Goal: Consume media (video, audio): Consume media (video, audio)

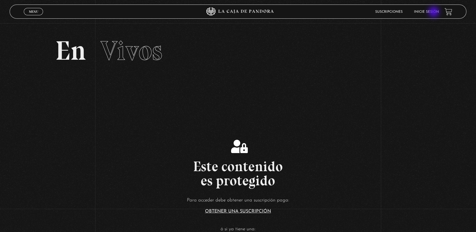
click at [434, 12] on link "Inicie sesión" at bounding box center [426, 11] width 25 height 3
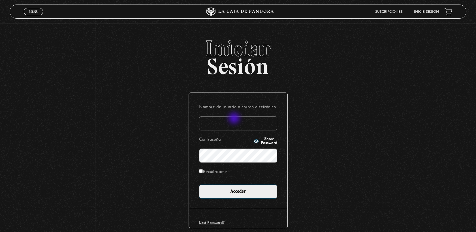
click at [235, 119] on input "Nombre de usuario o correo electrónico" at bounding box center [238, 123] width 78 height 14
type input "a"
type input "andrejmora@hotmail.com"
click at [203, 171] on input "Recuérdame" at bounding box center [201, 171] width 4 height 4
checkbox input "true"
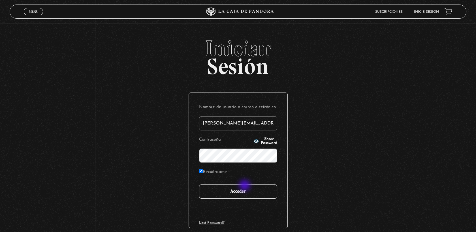
click at [245, 186] on input "Acceder" at bounding box center [238, 192] width 78 height 14
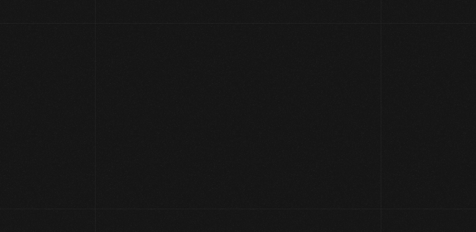
click at [244, 188] on div "Menu Cerrar [PERSON_NAME] En vivos Pandora Centinelas Mi cuenta Salir [GEOGRAPH…" at bounding box center [238, 194] width 476 height 342
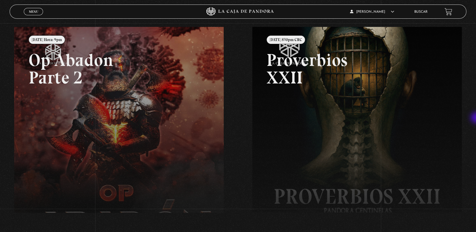
scroll to position [44, 0]
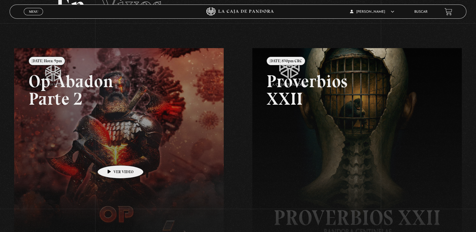
click at [112, 157] on link at bounding box center [252, 164] width 476 height 232
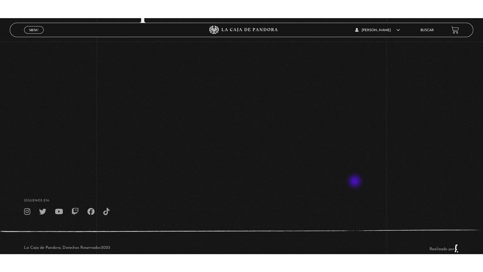
scroll to position [63, 0]
